Goal: Transaction & Acquisition: Purchase product/service

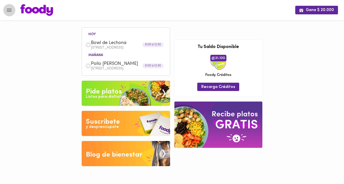
click at [7, 10] on icon "Menu" at bounding box center [9, 10] width 6 height 6
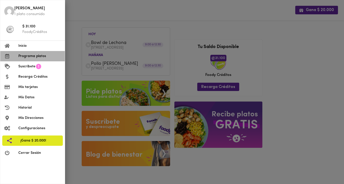
click at [37, 57] on span "Programa platos" at bounding box center [39, 56] width 43 height 5
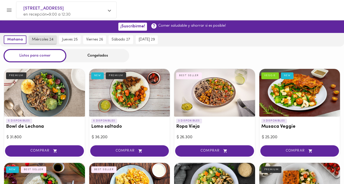
click at [44, 39] on span "miércoles 24" at bounding box center [43, 39] width 22 height 5
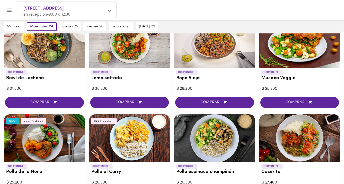
scroll to position [17, 0]
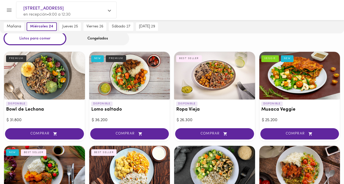
click at [188, 110] on h3 "Ropa Vieja" at bounding box center [214, 109] width 77 height 5
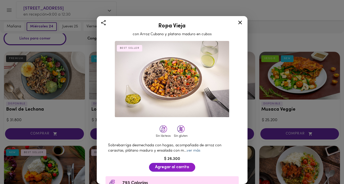
click at [193, 149] on link "ver más" at bounding box center [194, 151] width 14 height 4
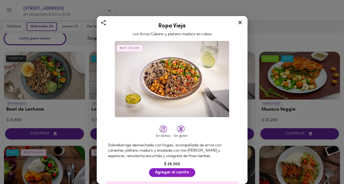
click at [242, 21] on icon at bounding box center [240, 22] width 6 height 6
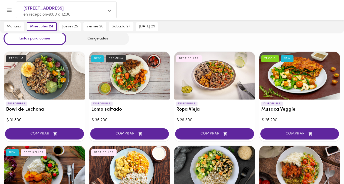
click at [38, 89] on div at bounding box center [44, 76] width 81 height 48
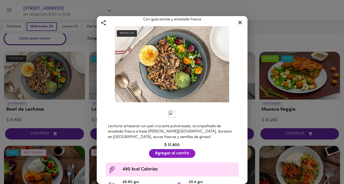
scroll to position [52, 0]
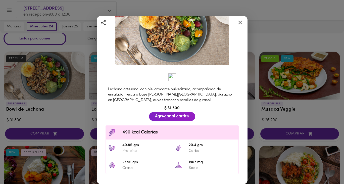
click at [242, 21] on icon at bounding box center [240, 22] width 6 height 6
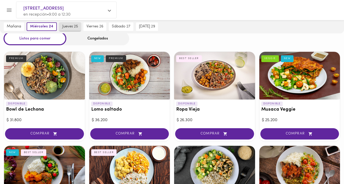
click at [74, 28] on span "jueves 25" at bounding box center [70, 26] width 16 height 5
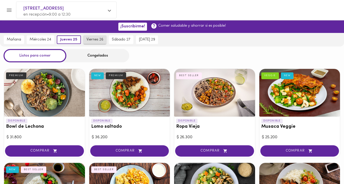
click at [91, 39] on span "viernes 26" at bounding box center [95, 39] width 17 height 5
click at [119, 38] on span "sábado 27" at bounding box center [121, 39] width 19 height 5
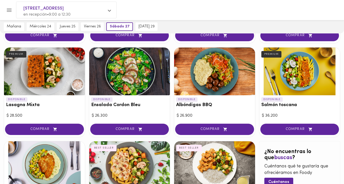
scroll to position [17, 0]
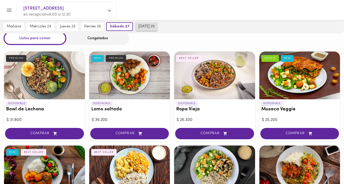
click at [151, 29] on span "[DATE] 29" at bounding box center [147, 26] width 16 height 5
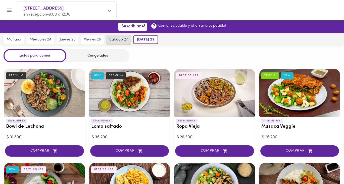
click at [127, 40] on span "sábado 27" at bounding box center [118, 39] width 19 height 5
click at [112, 39] on span "sábado 27" at bounding box center [120, 39] width 20 height 5
click at [93, 38] on span "viernes 26" at bounding box center [92, 39] width 17 height 5
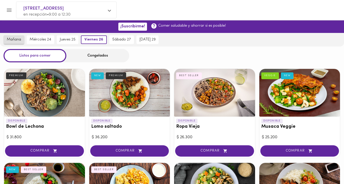
click at [23, 43] on button "mañana" at bounding box center [14, 39] width 20 height 9
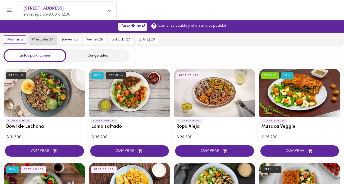
click at [41, 40] on span "miércoles 24" at bounding box center [43, 39] width 22 height 5
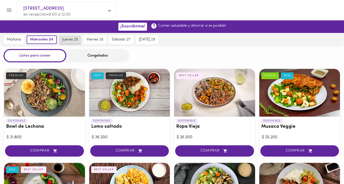
click at [64, 40] on span "jueves 25" at bounding box center [70, 39] width 16 height 5
click at [50, 40] on span "miércoles 24" at bounding box center [41, 39] width 22 height 5
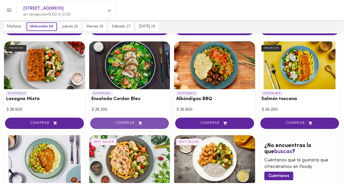
scroll to position [204, 0]
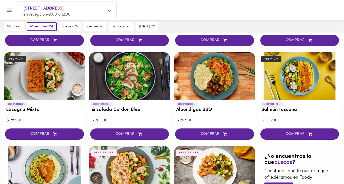
click at [121, 82] on div at bounding box center [129, 76] width 81 height 48
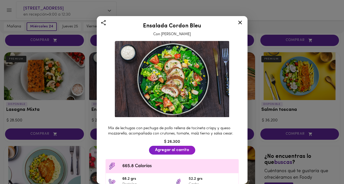
click at [239, 23] on icon at bounding box center [240, 22] width 6 height 6
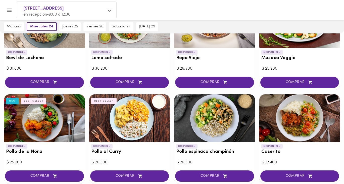
scroll to position [35, 0]
